Goal: Information Seeking & Learning: Learn about a topic

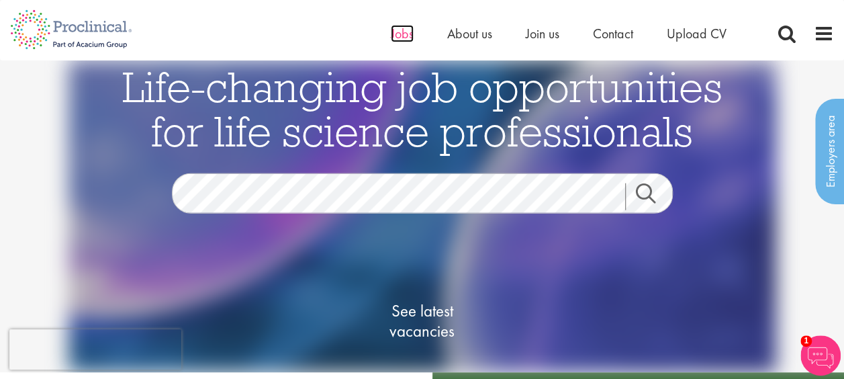
click at [408, 30] on span "Jobs" at bounding box center [402, 33] width 23 height 17
click at [58, 28] on img at bounding box center [71, 29] width 142 height 59
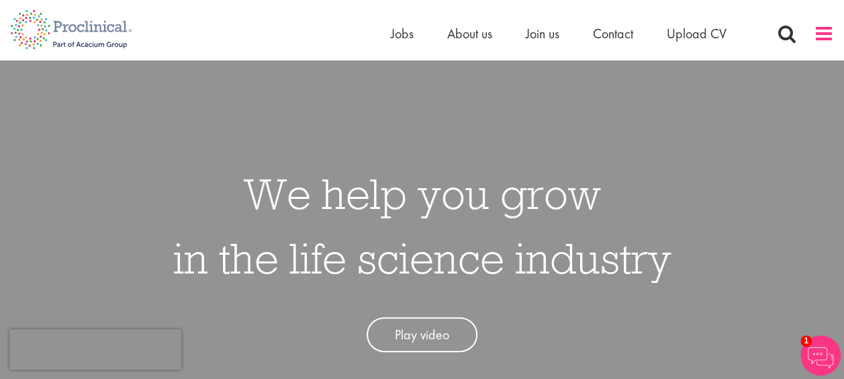
click at [823, 38] on span at bounding box center [824, 34] width 20 height 20
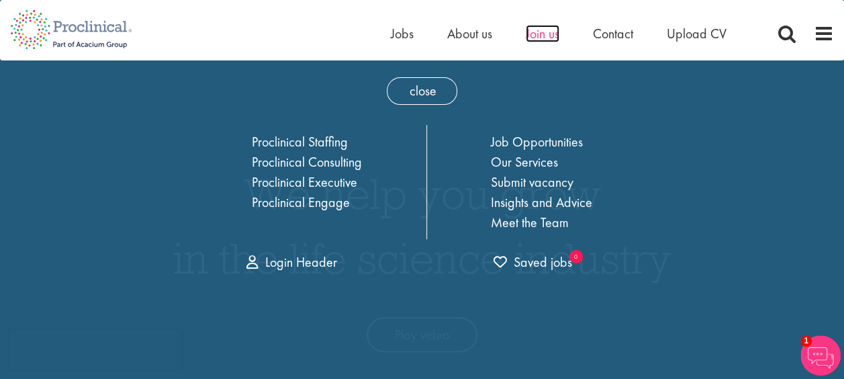
click at [541, 34] on span "Join us" at bounding box center [543, 33] width 34 height 17
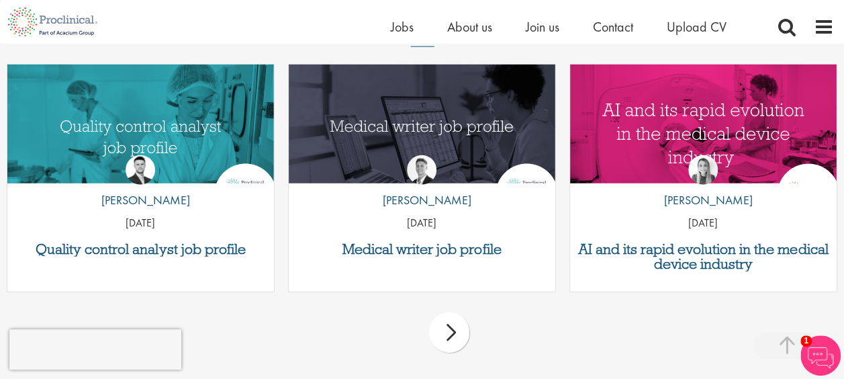
scroll to position [1703, 0]
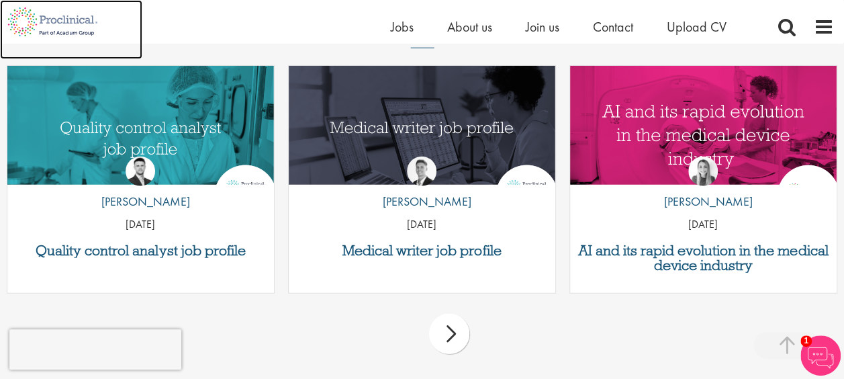
click at [78, 29] on img at bounding box center [52, 22] width 105 height 44
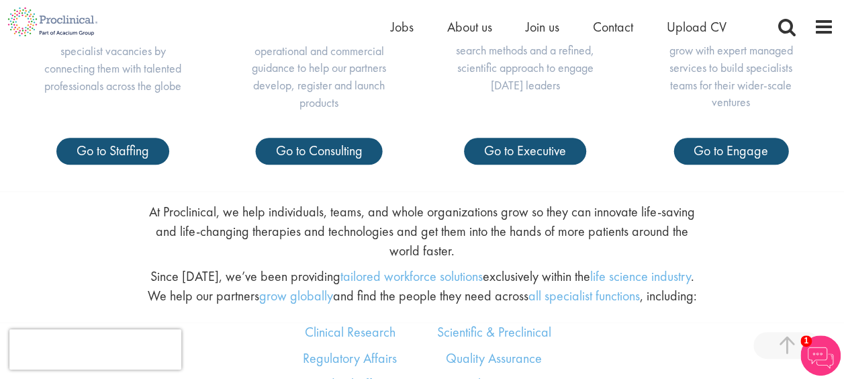
scroll to position [489, 0]
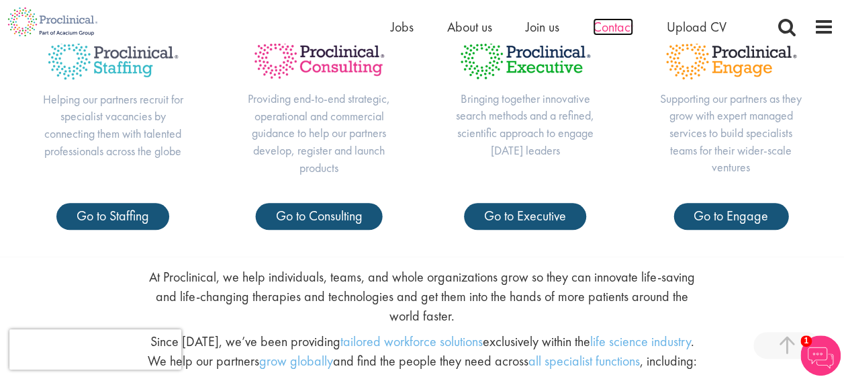
click at [608, 24] on span "Contact" at bounding box center [613, 26] width 40 height 17
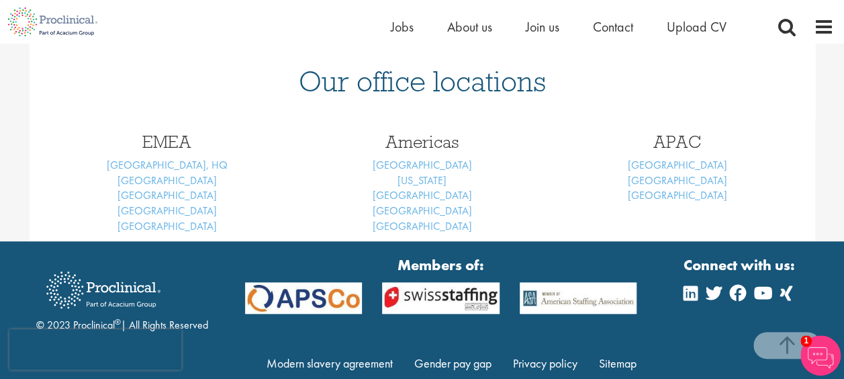
scroll to position [623, 0]
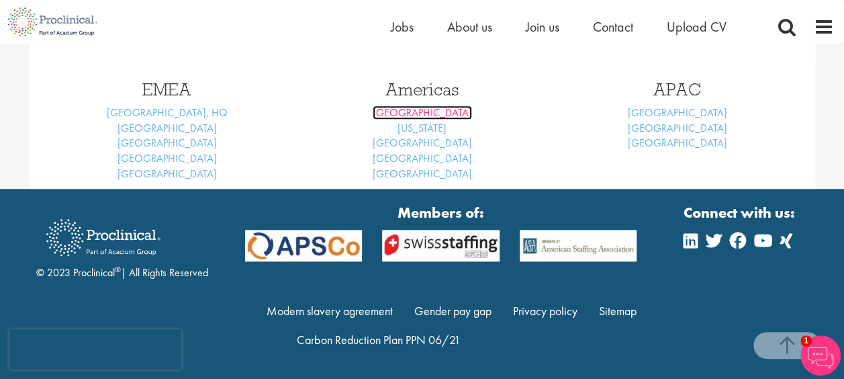
click at [418, 116] on link "Boston" at bounding box center [422, 112] width 99 height 14
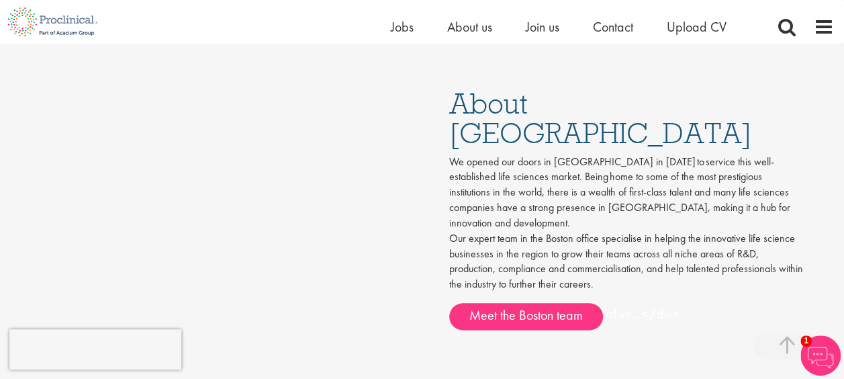
scroll to position [641, 0]
click at [693, 23] on span "Upload CV" at bounding box center [697, 26] width 60 height 17
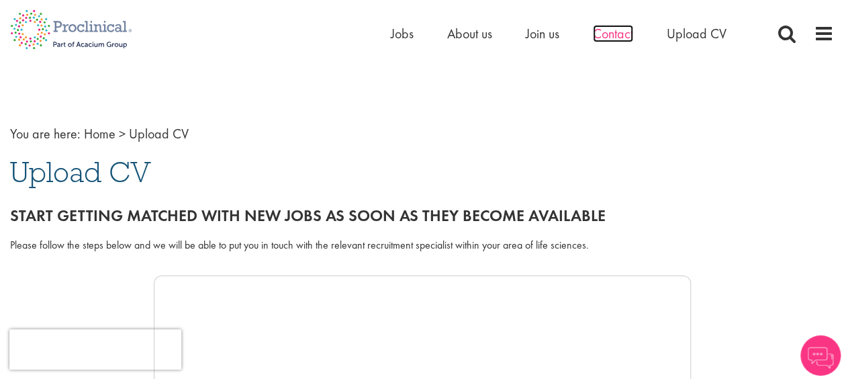
click at [618, 34] on span "Contact" at bounding box center [613, 33] width 40 height 17
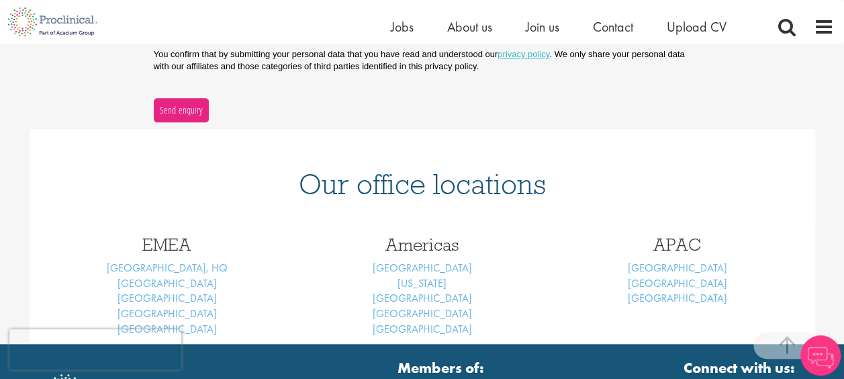
scroll to position [579, 0]
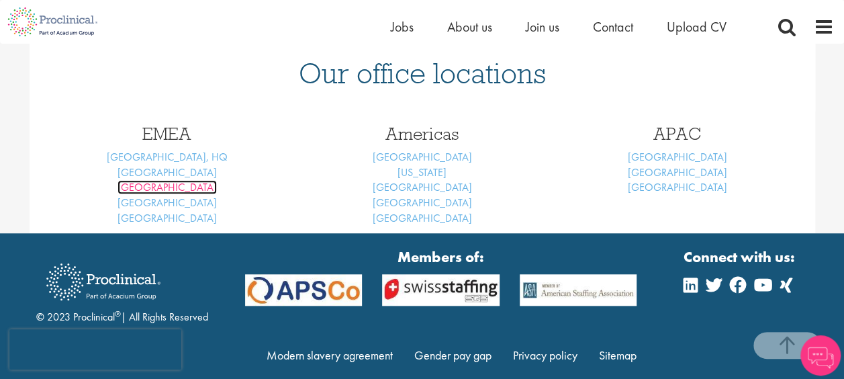
click at [171, 184] on link "[GEOGRAPHIC_DATA]" at bounding box center [167, 187] width 99 height 14
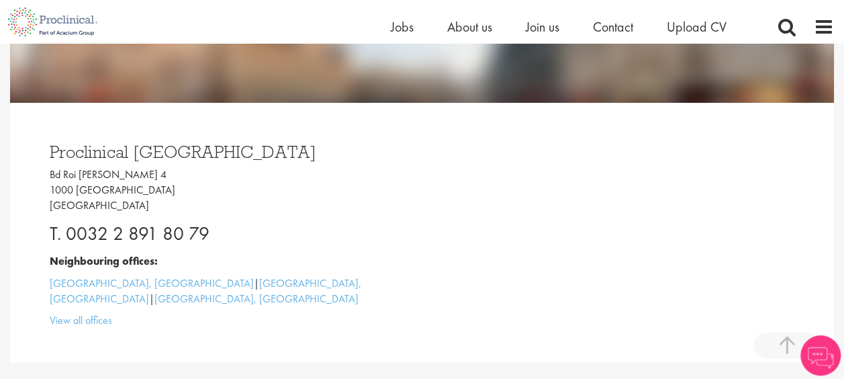
scroll to position [272, 0]
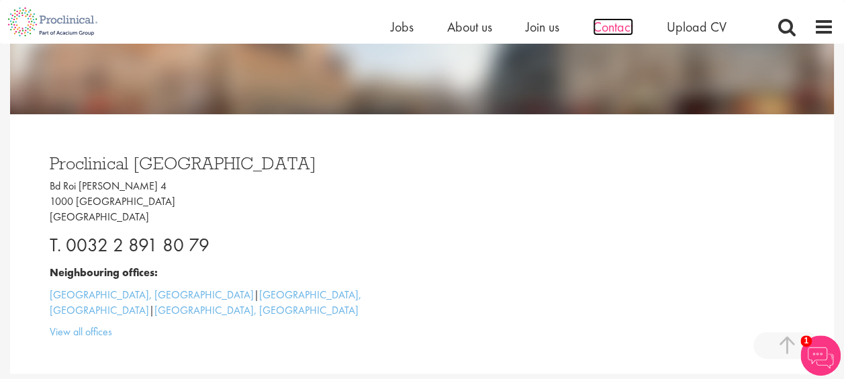
click at [623, 30] on span "Contact" at bounding box center [613, 26] width 40 height 17
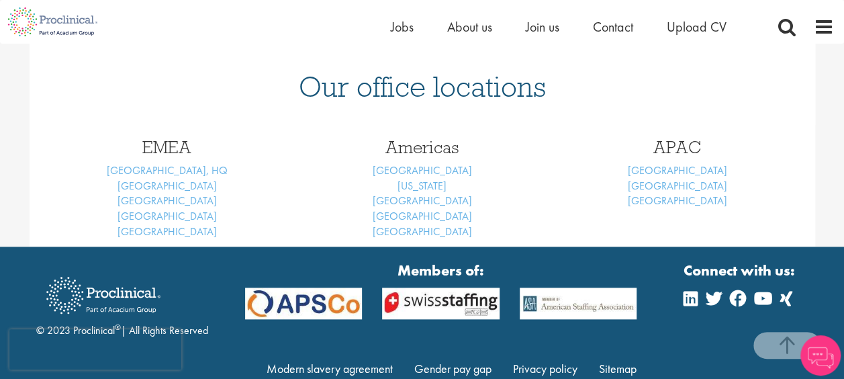
scroll to position [588, 0]
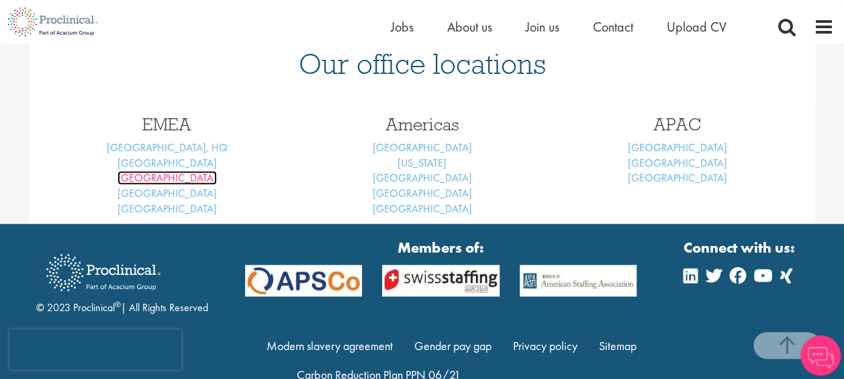
click at [164, 183] on link "Brussels" at bounding box center [167, 178] width 99 height 14
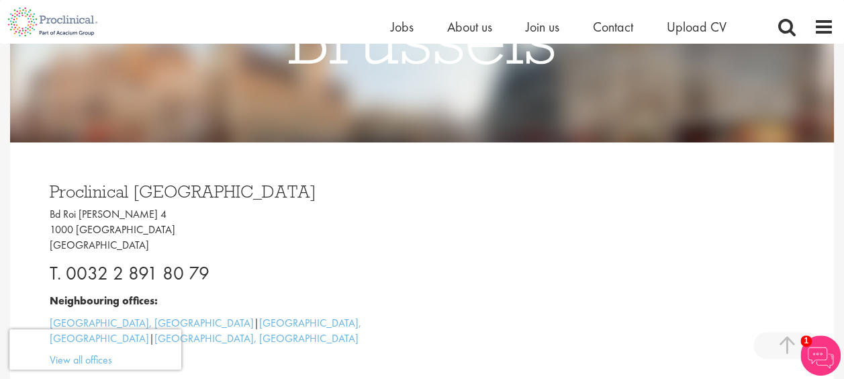
scroll to position [312, 0]
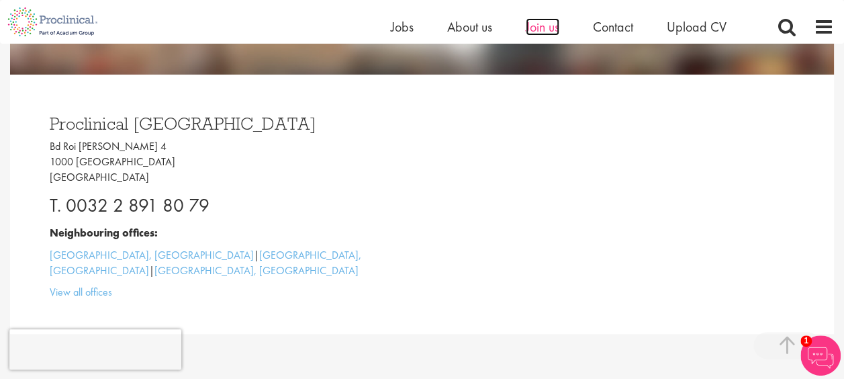
click at [551, 34] on span "Join us" at bounding box center [543, 26] width 34 height 17
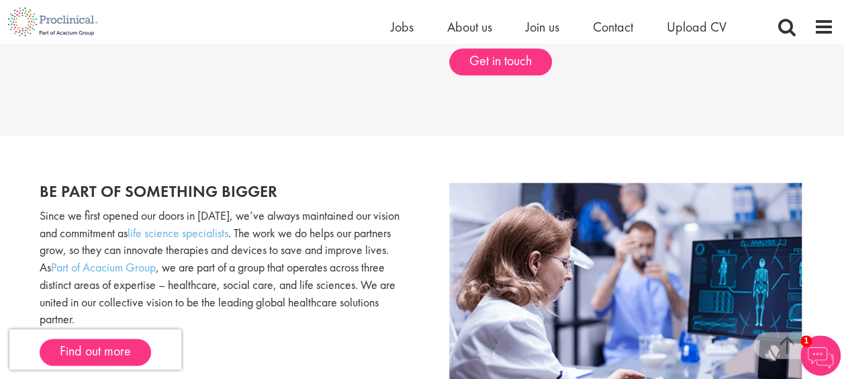
scroll to position [623, 0]
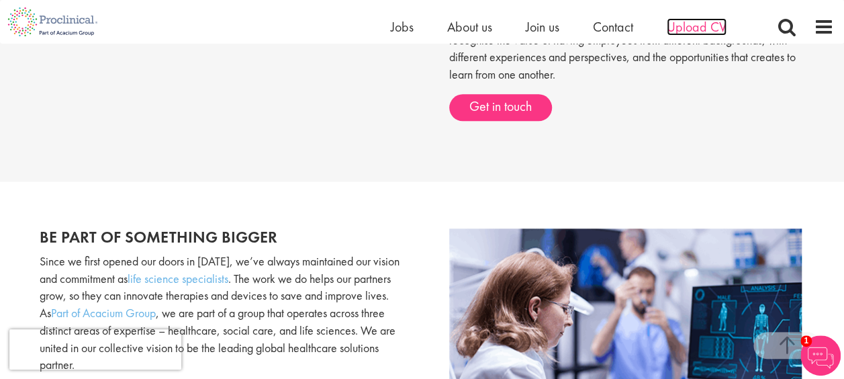
click at [689, 30] on span "Upload CV" at bounding box center [697, 26] width 60 height 17
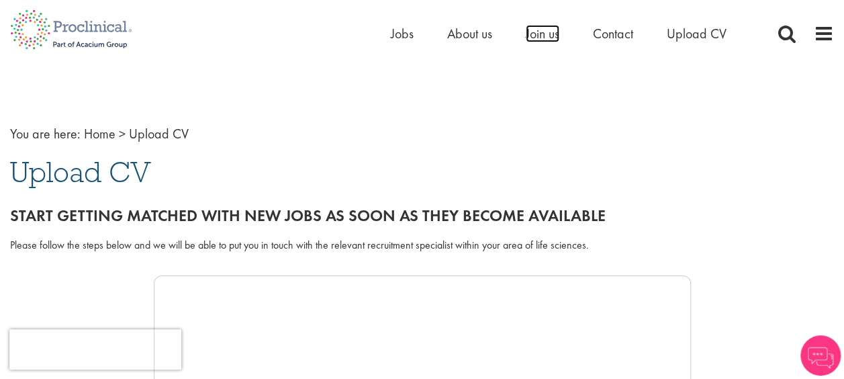
click at [553, 39] on span "Join us" at bounding box center [543, 33] width 34 height 17
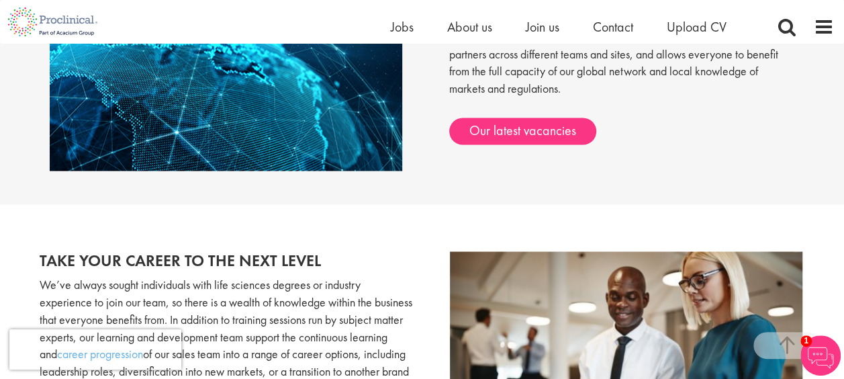
scroll to position [1182, 0]
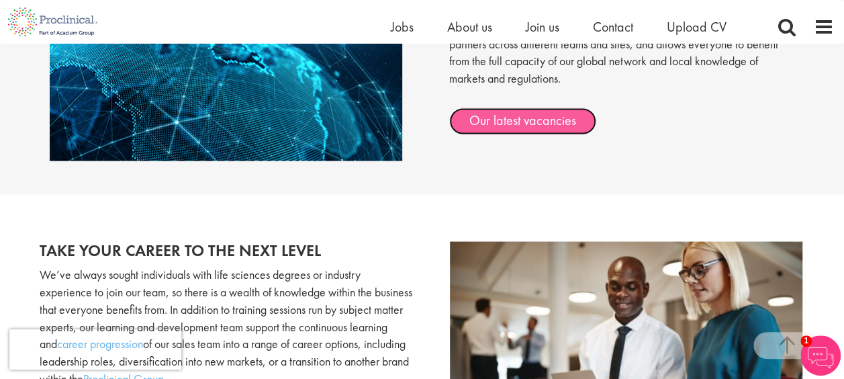
click at [526, 113] on link "Our latest vacancies" at bounding box center [522, 120] width 147 height 27
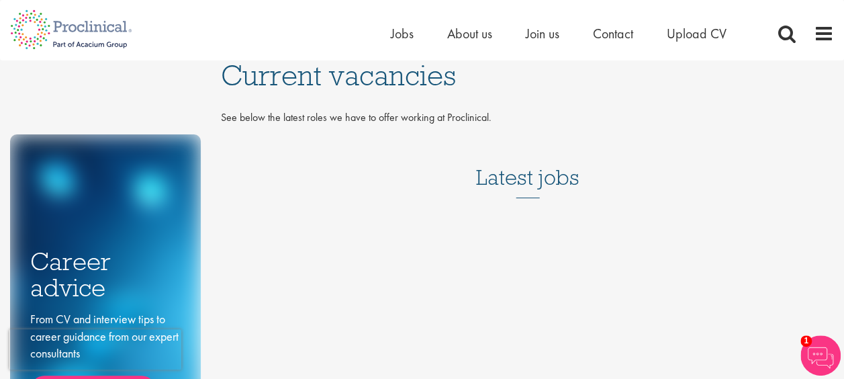
click at [500, 179] on h3 "Latest jobs" at bounding box center [527, 165] width 103 height 66
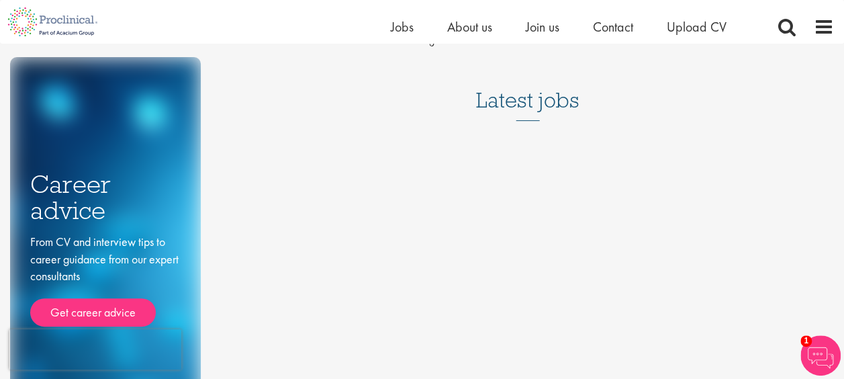
scroll to position [13, 0]
